Goal: Information Seeking & Learning: Learn about a topic

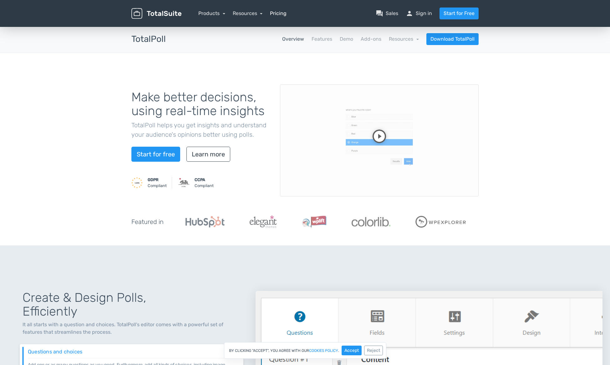
click at [279, 13] on link "Pricing" at bounding box center [278, 14] width 17 height 8
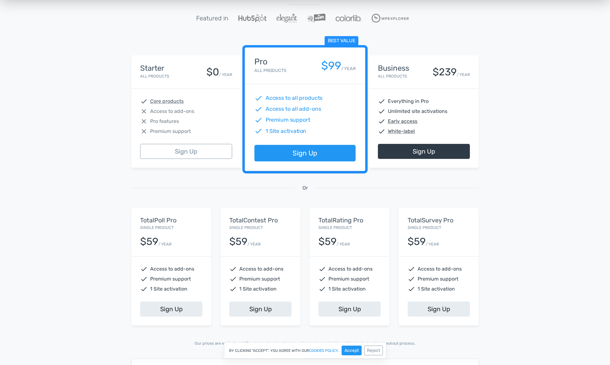
scroll to position [80, 0]
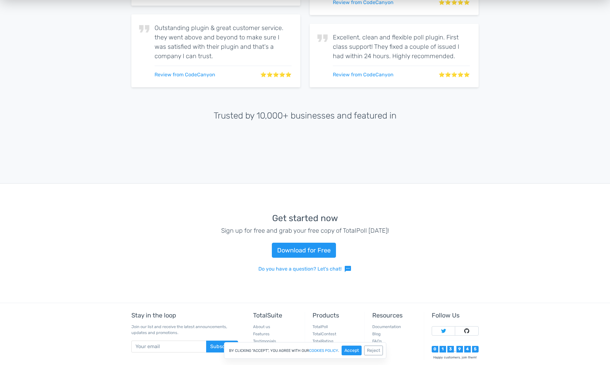
scroll to position [1500, 0]
